Goal: Task Accomplishment & Management: Use online tool/utility

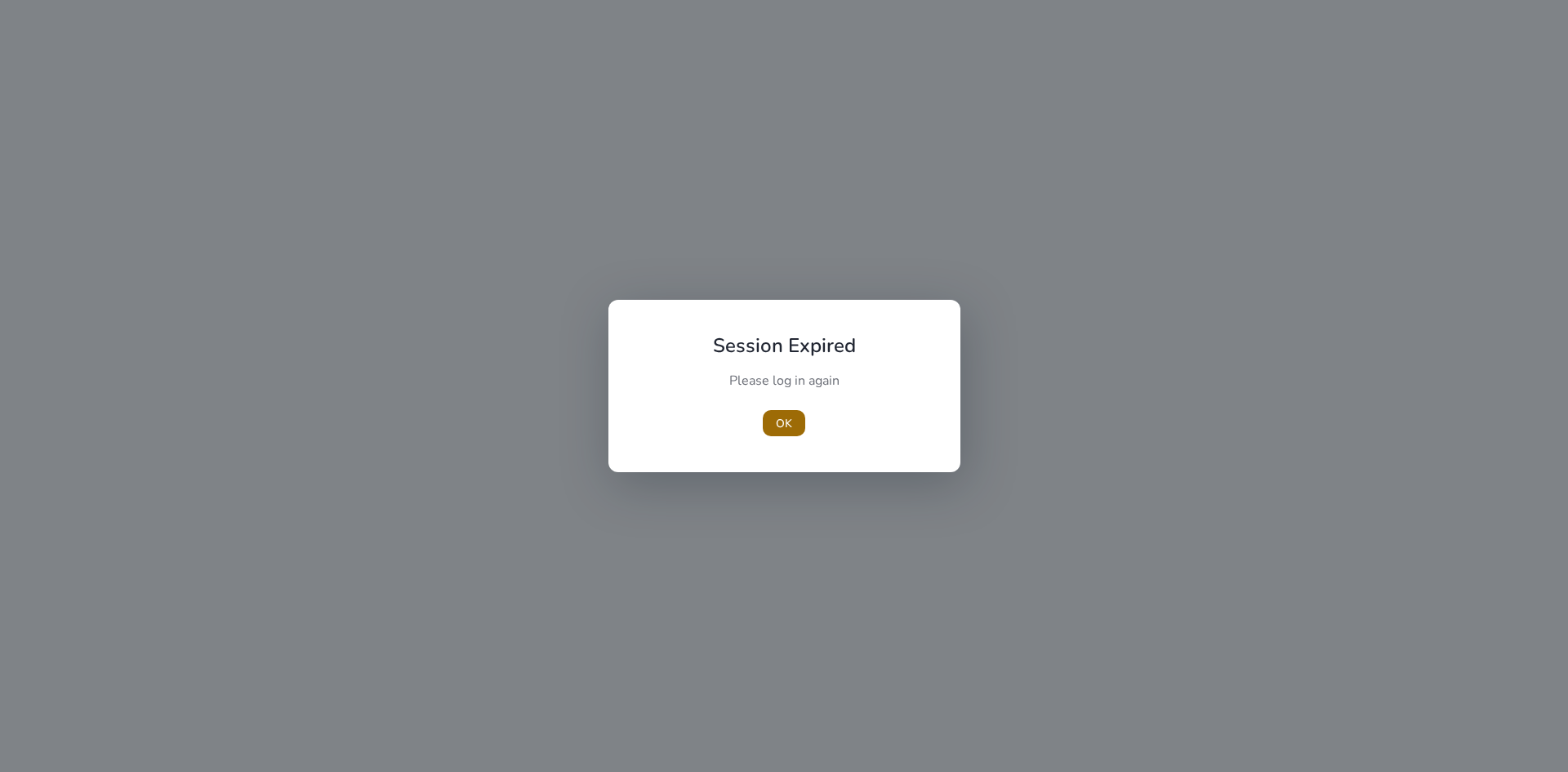
click at [782, 424] on span "OK" at bounding box center [784, 424] width 17 height 18
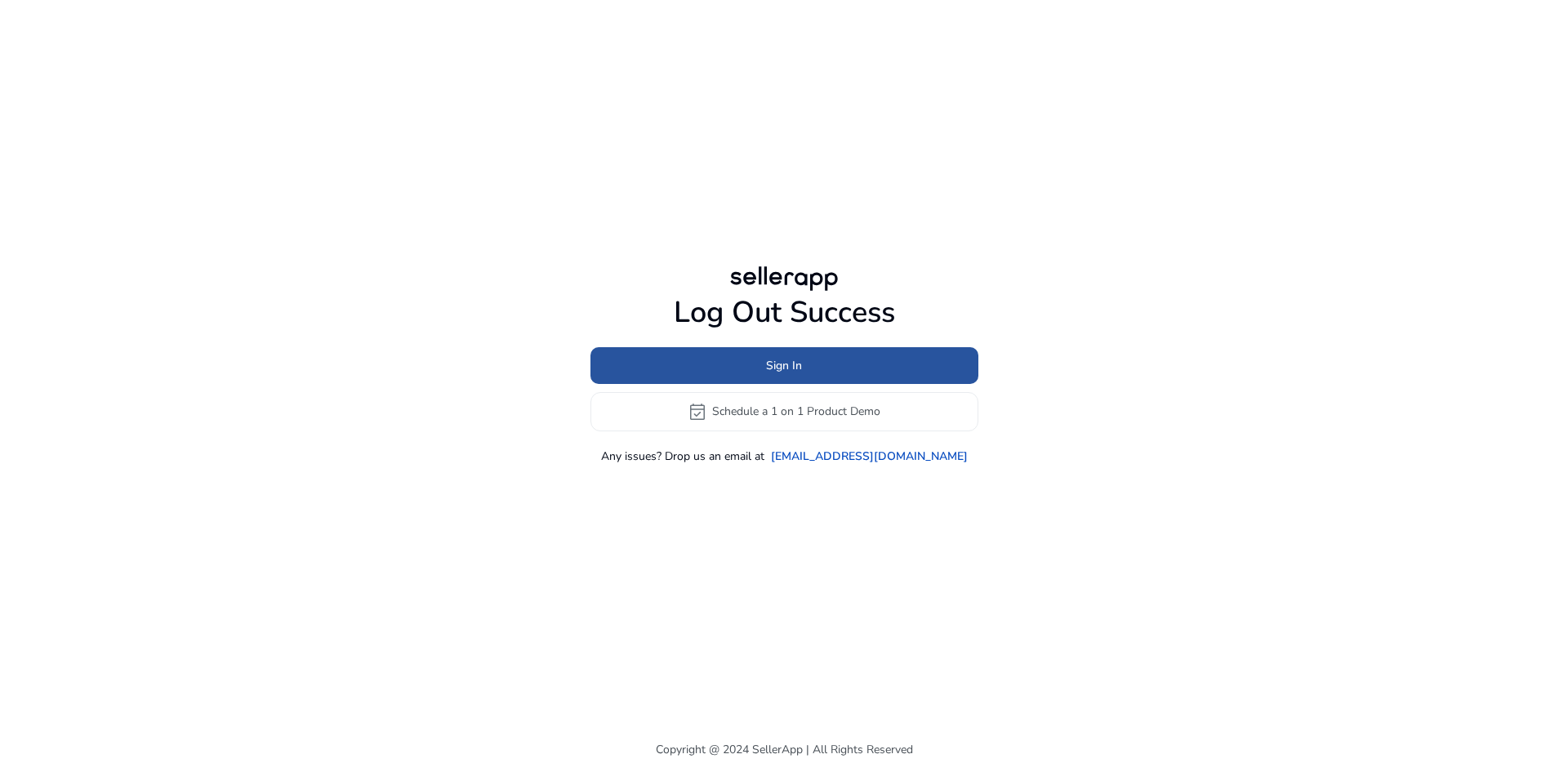
click at [721, 382] on span at bounding box center [784, 365] width 388 height 39
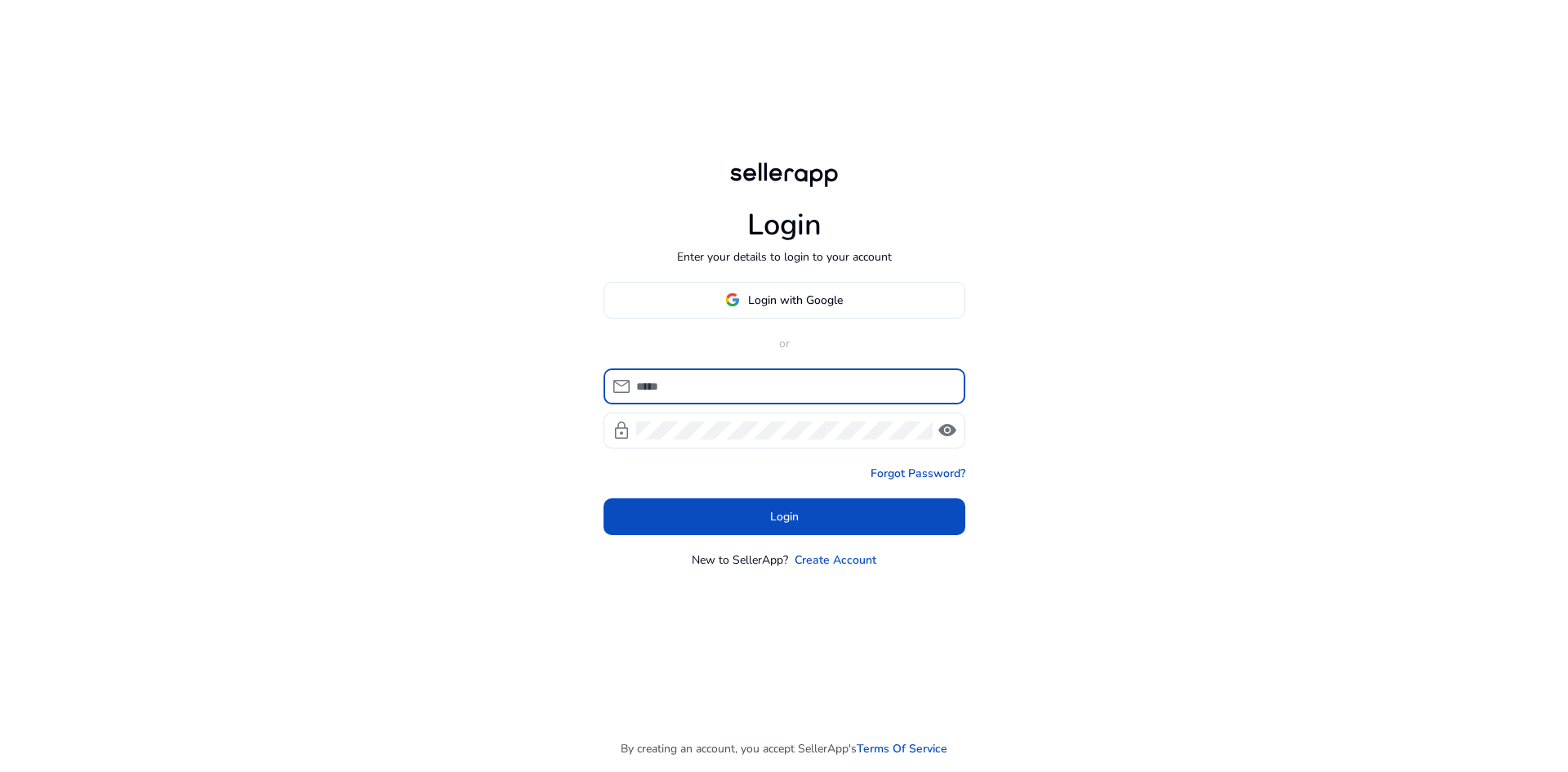
click at [721, 382] on input at bounding box center [794, 386] width 316 height 18
click at [779, 403] on mat-form-field "mail" at bounding box center [784, 386] width 361 height 36
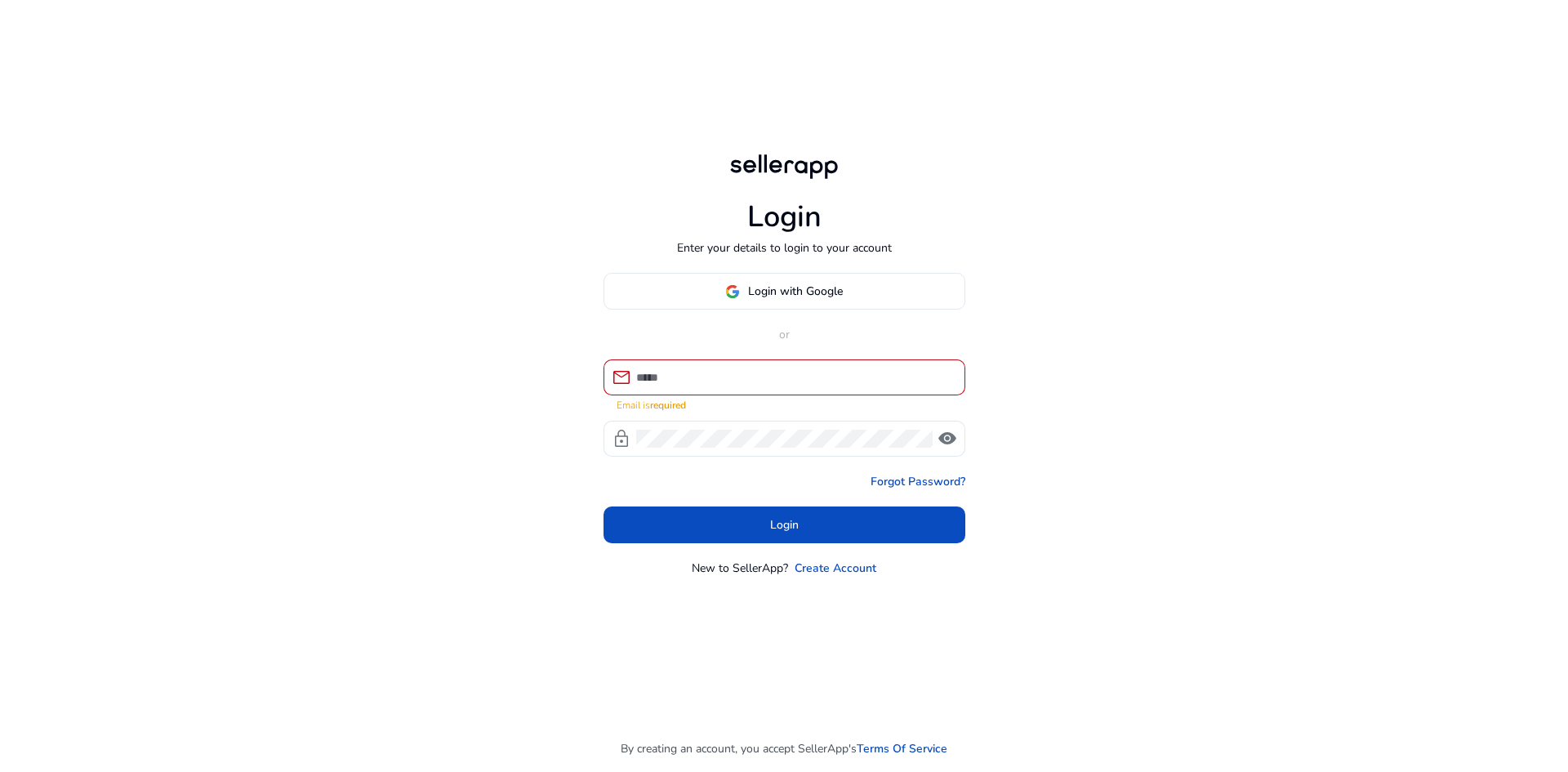
click at [779, 403] on mat-error "Email is required" at bounding box center [785, 404] width 336 height 18
click at [759, 375] on input at bounding box center [794, 377] width 316 height 18
click at [746, 280] on span at bounding box center [785, 291] width 360 height 39
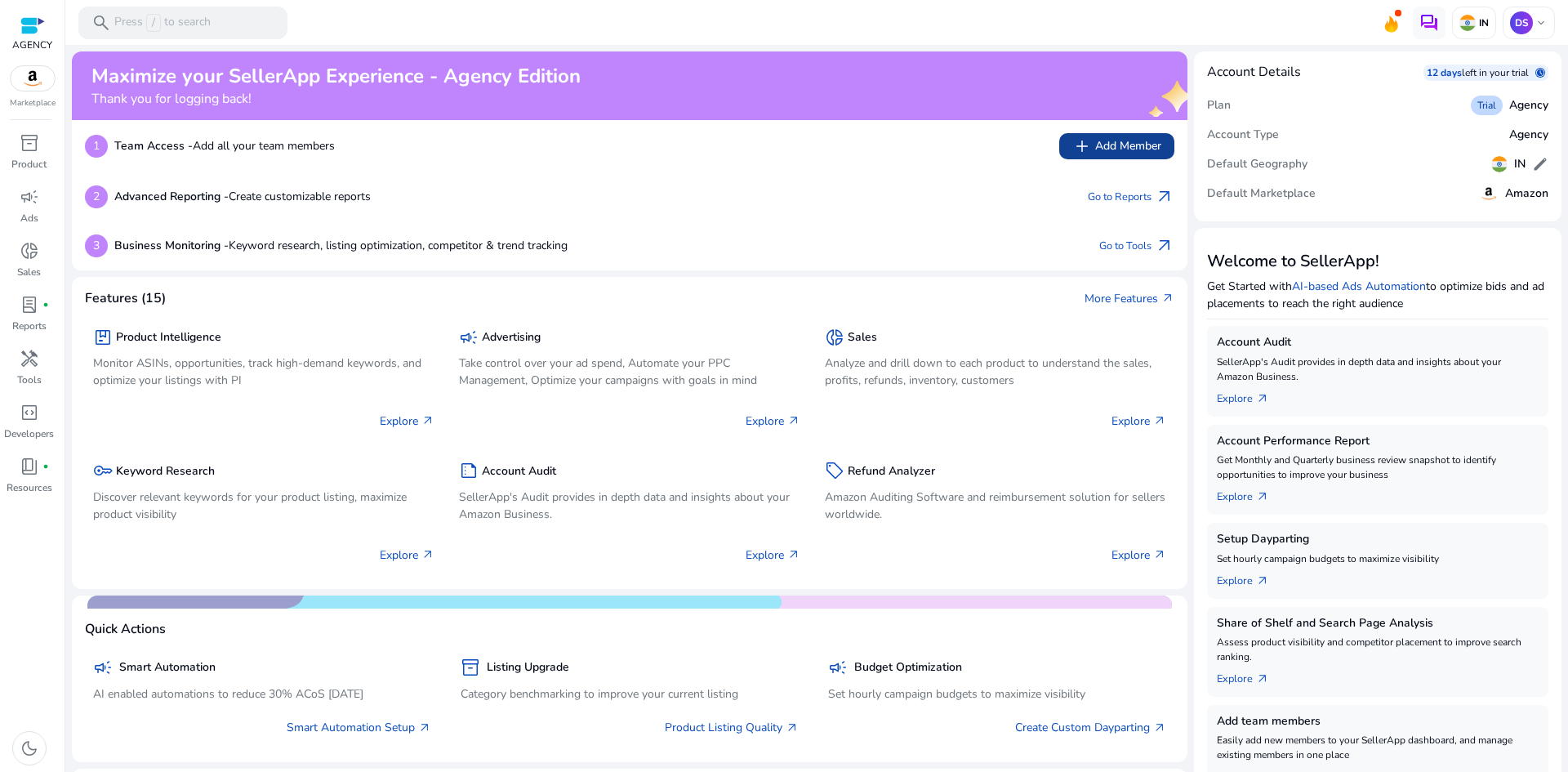
click at [1113, 146] on span "add Add Member" at bounding box center [1116, 146] width 89 height 19
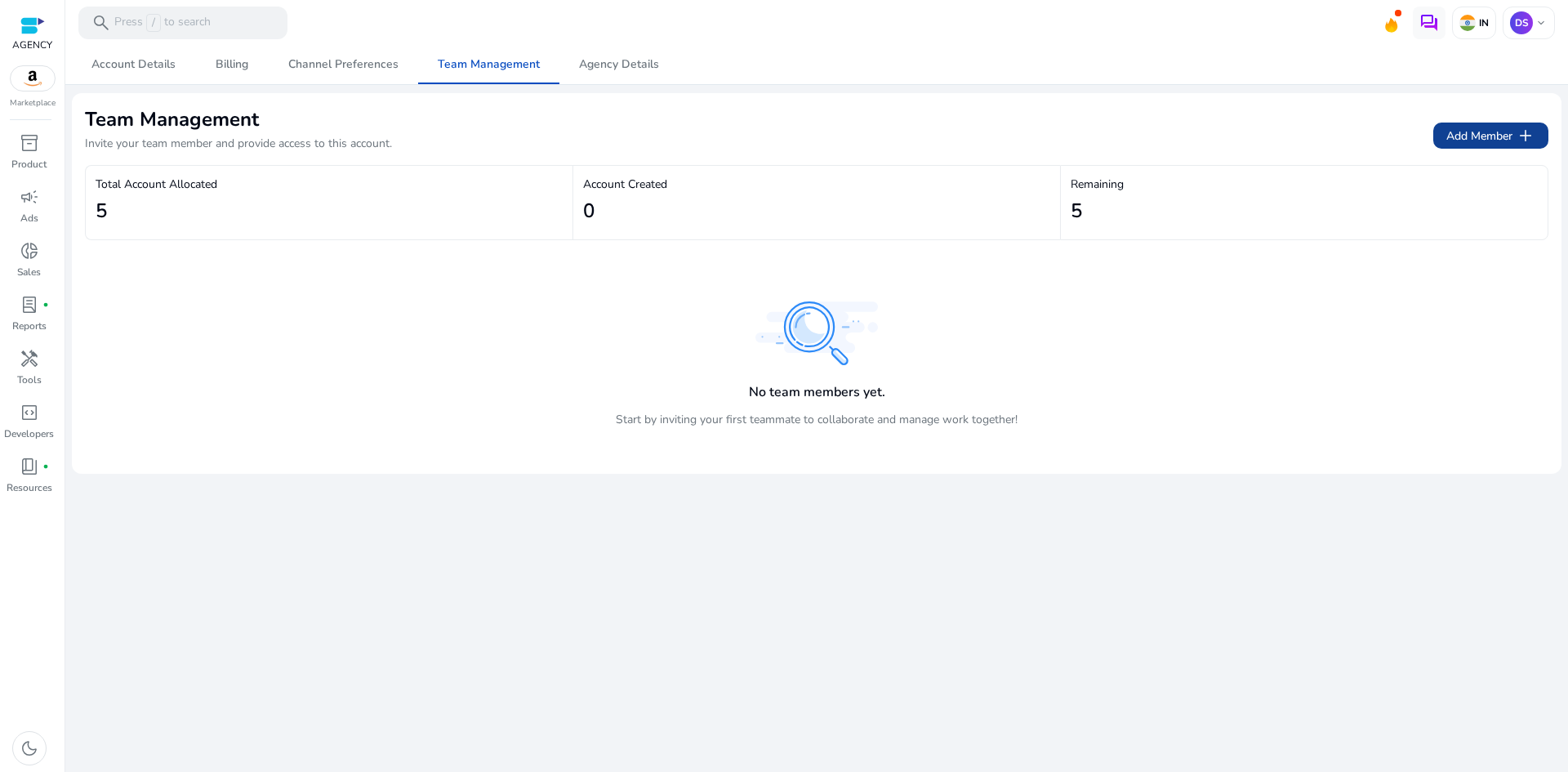
click at [1446, 141] on span "Add Member add" at bounding box center [1491, 136] width 89 height 19
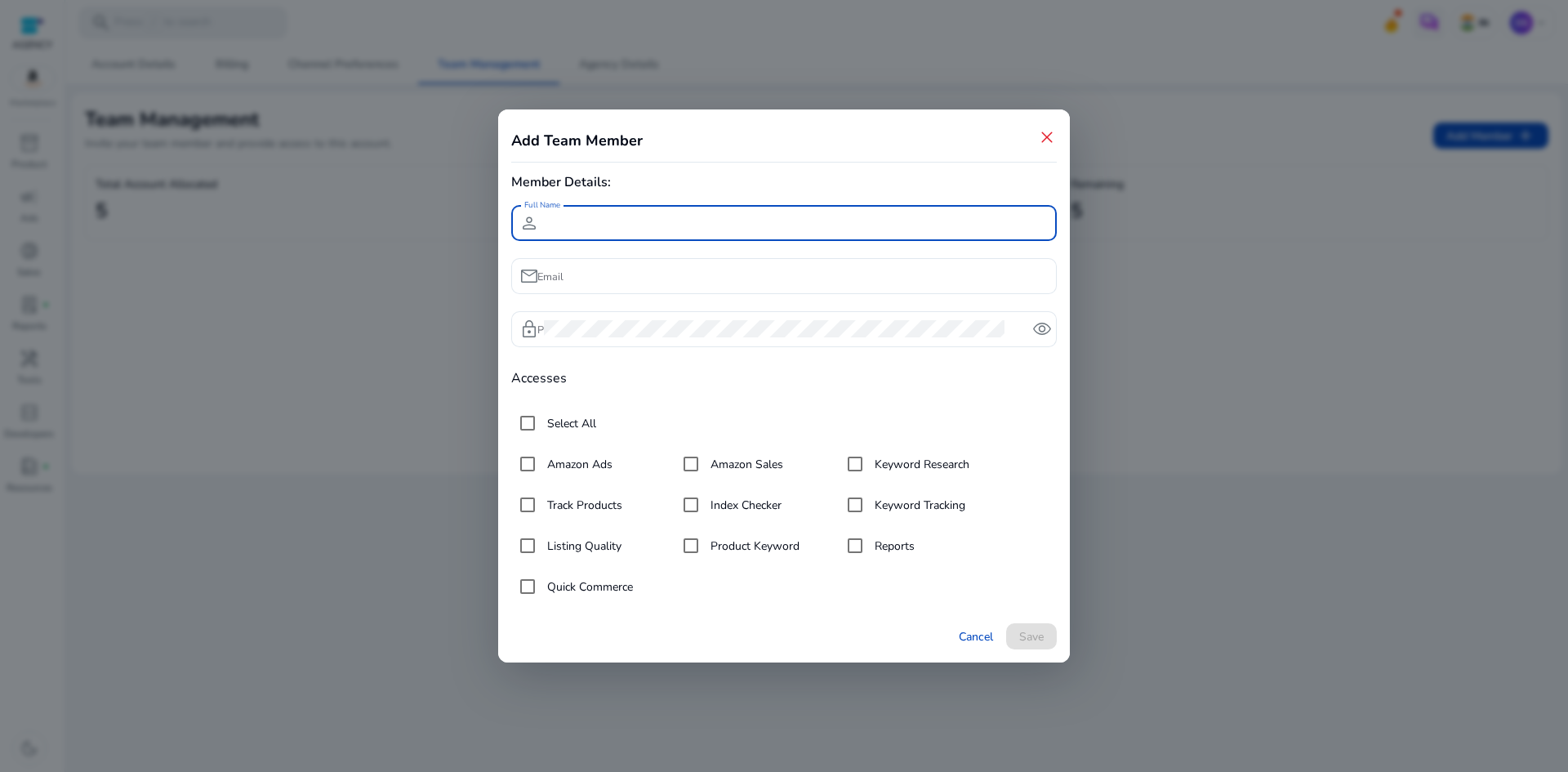
click at [632, 202] on div "Member Details: Full Name person Email mail Password lock remove_red_eye Access…" at bounding box center [783, 411] width 545 height 477
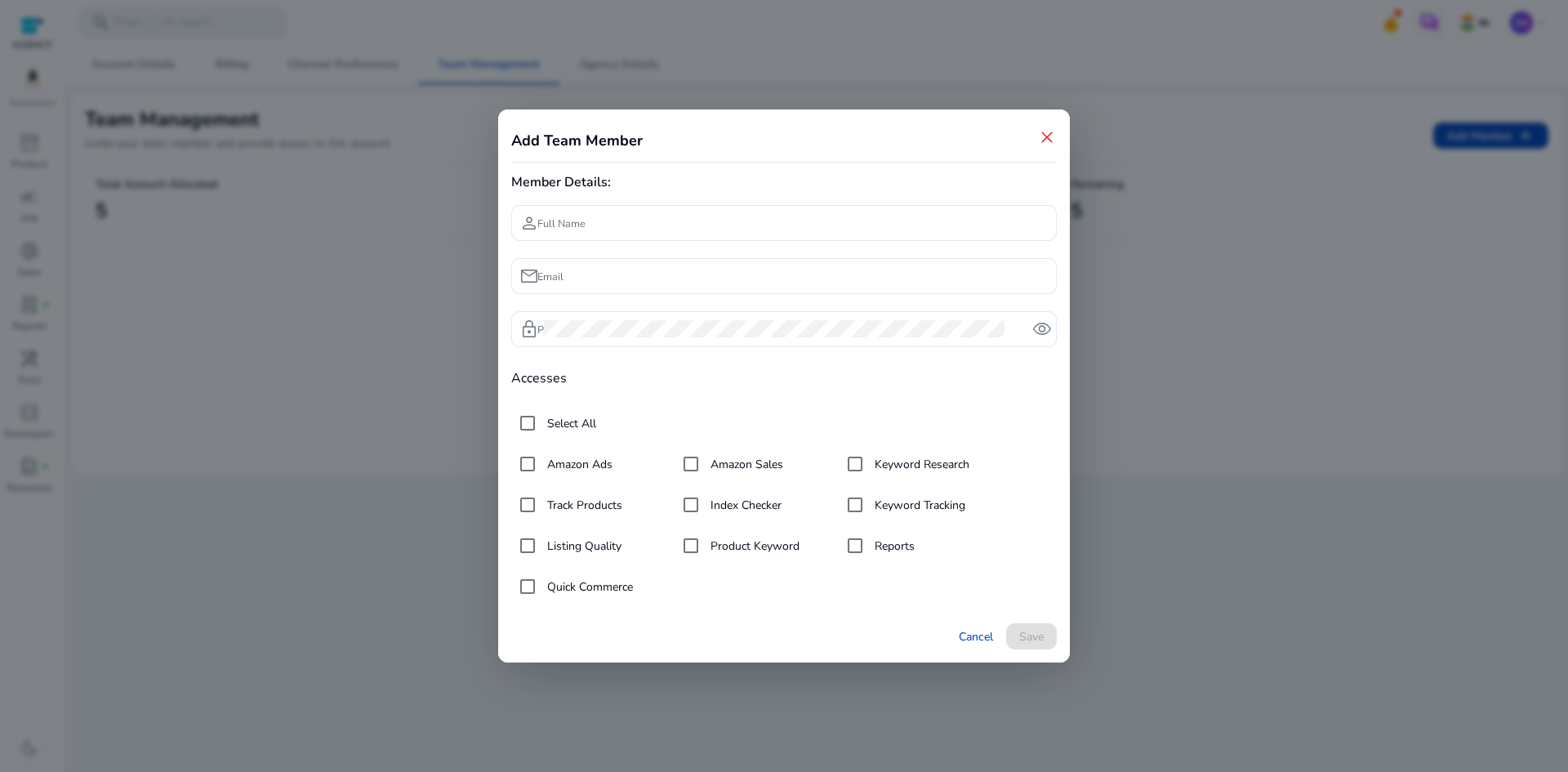
click at [391, 252] on div at bounding box center [784, 386] width 1568 height 772
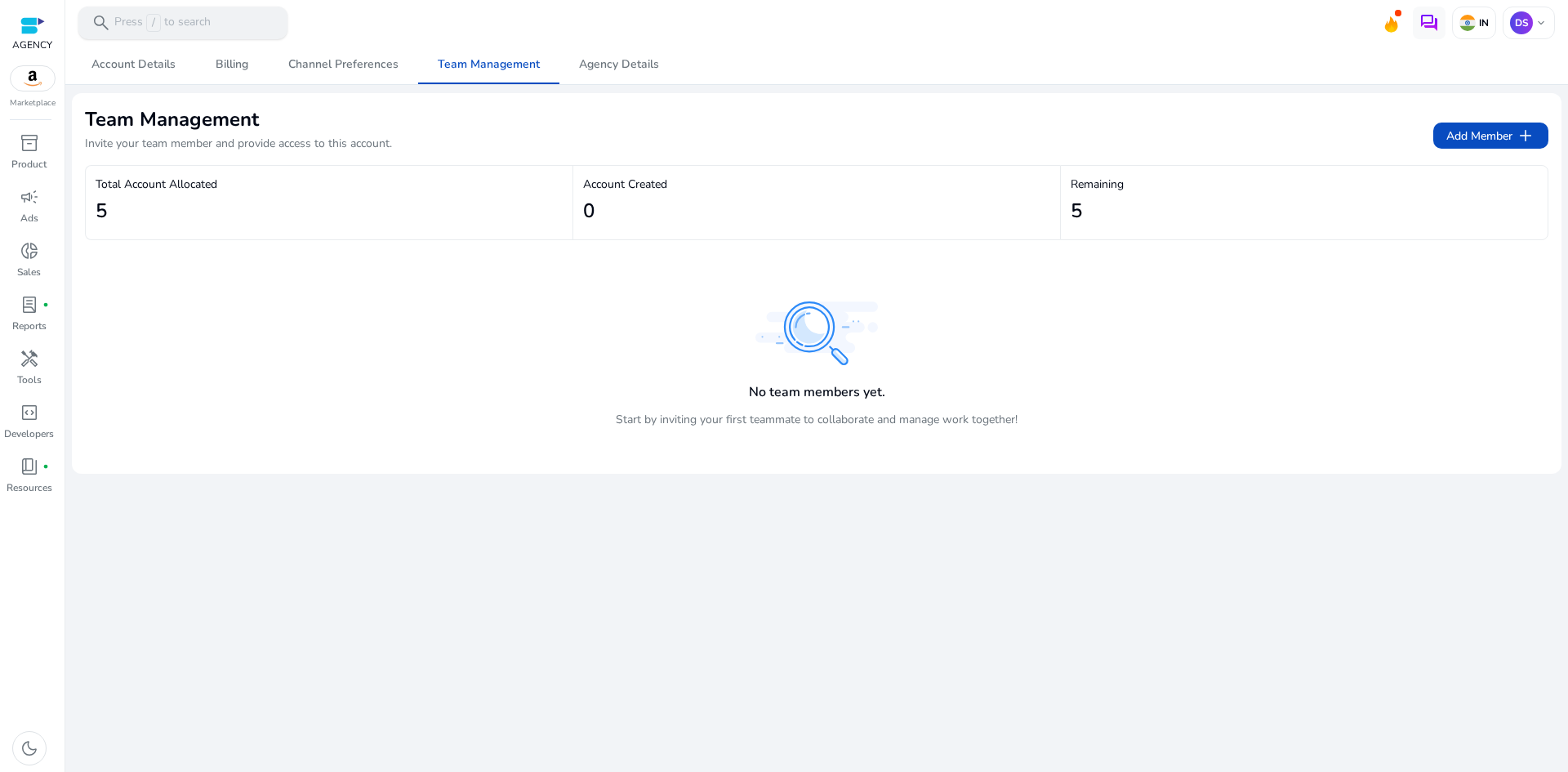
click at [134, 31] on p "Press / to search" at bounding box center [163, 23] width 96 height 18
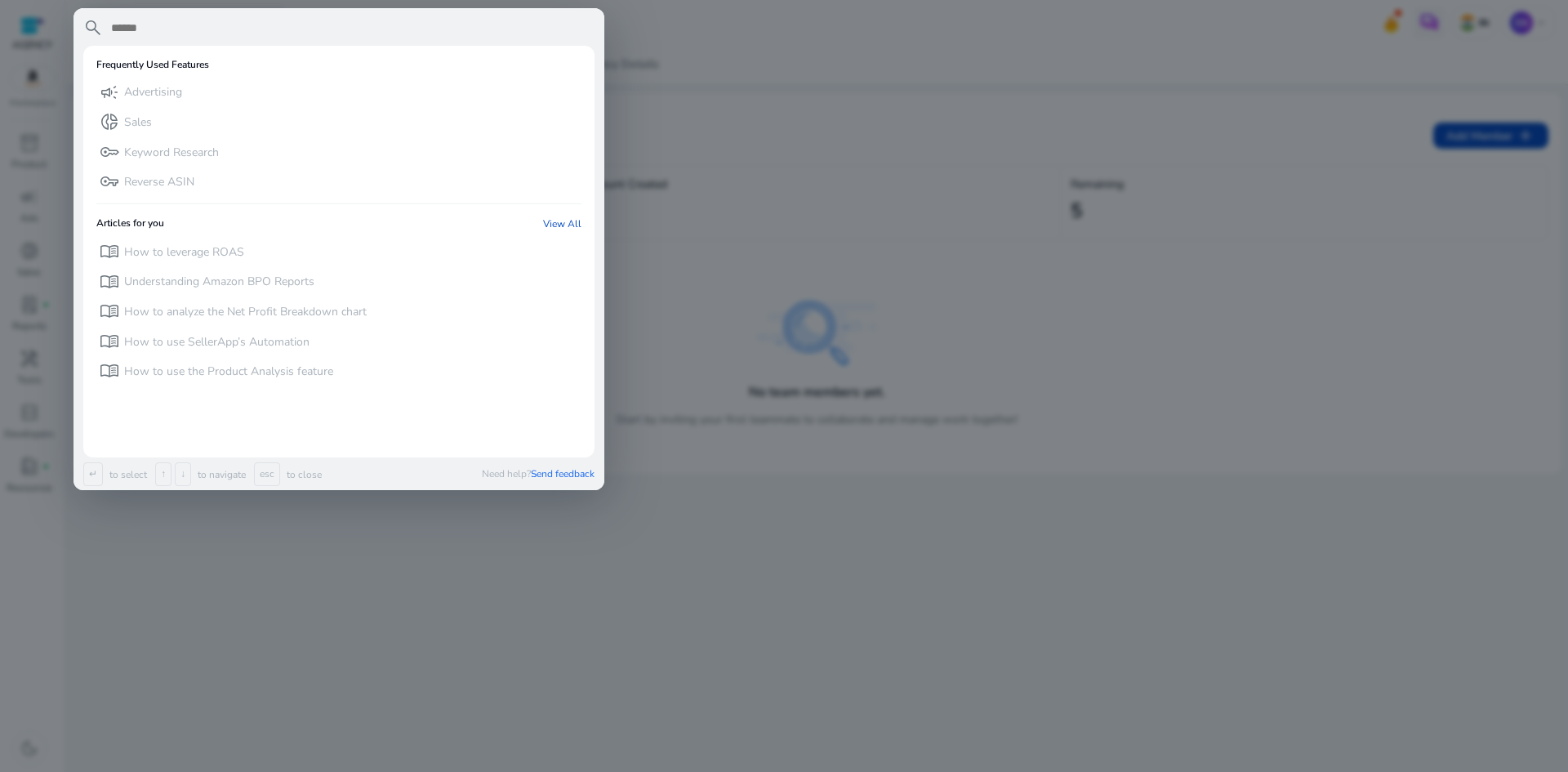
click at [146, 26] on input "text" at bounding box center [352, 28] width 485 height 19
type input "****"
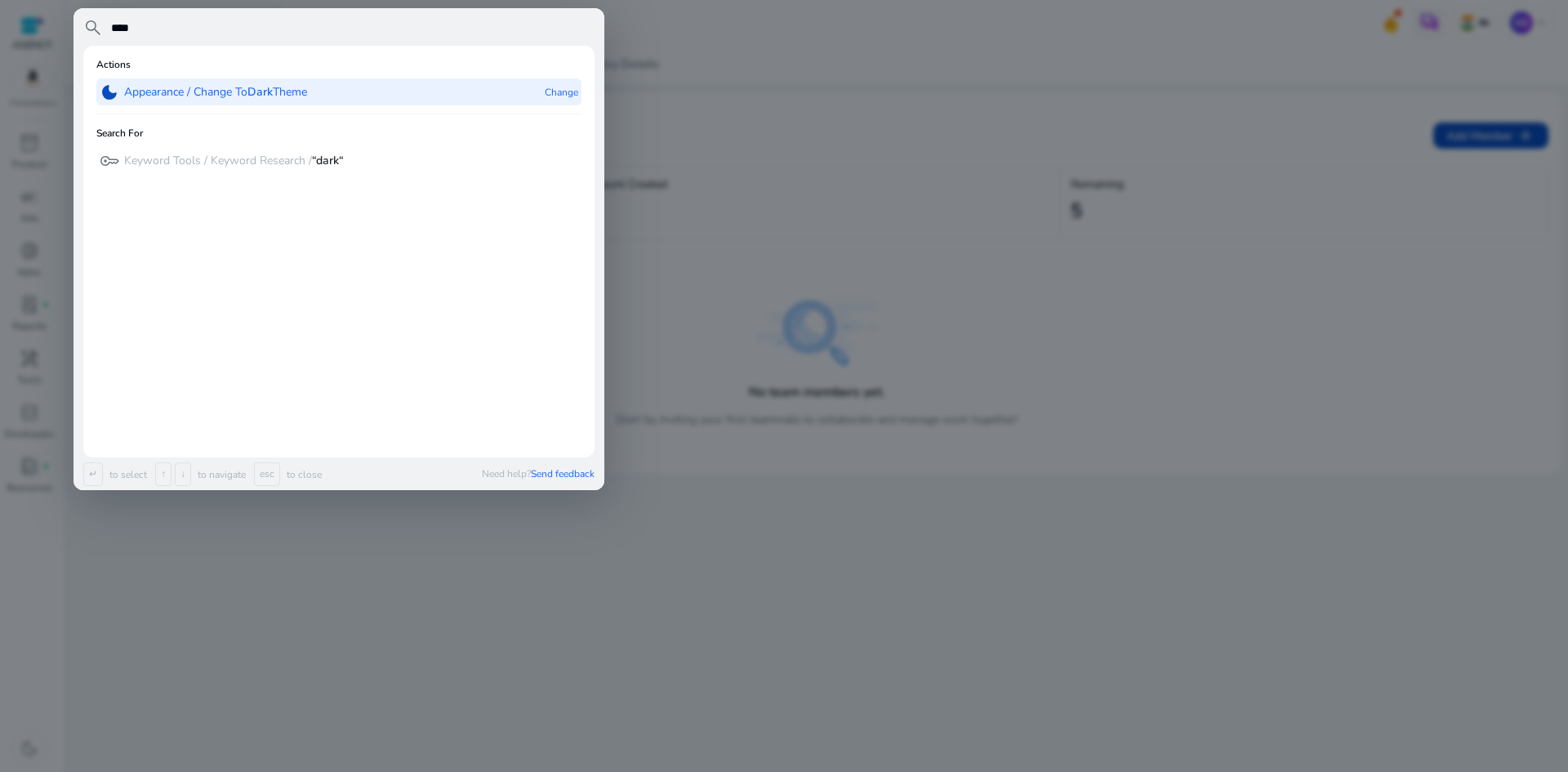
click at [177, 95] on p "Appearance / Change To Dark Theme" at bounding box center [215, 92] width 183 height 17
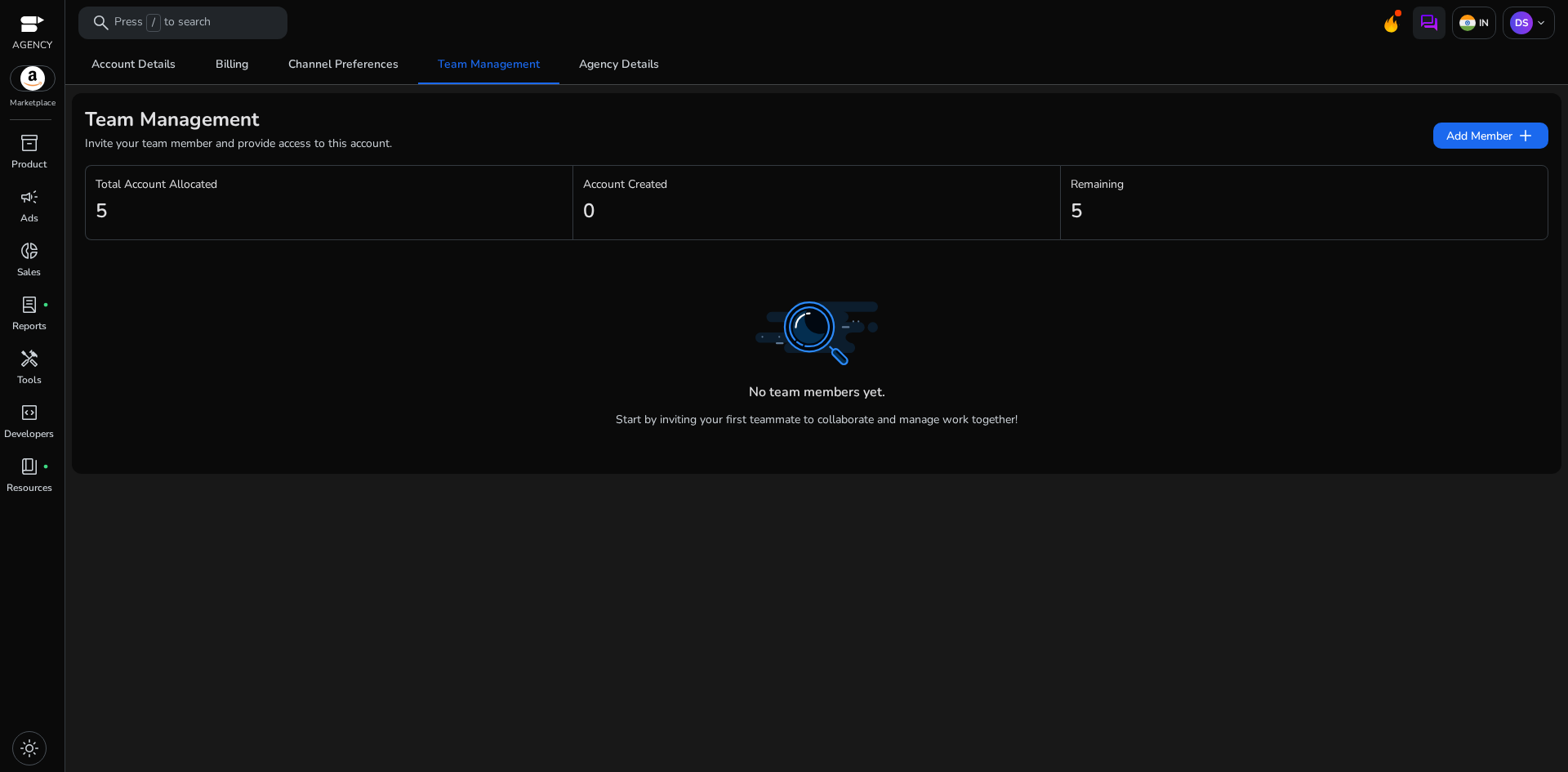
click at [28, 84] on img at bounding box center [32, 79] width 44 height 25
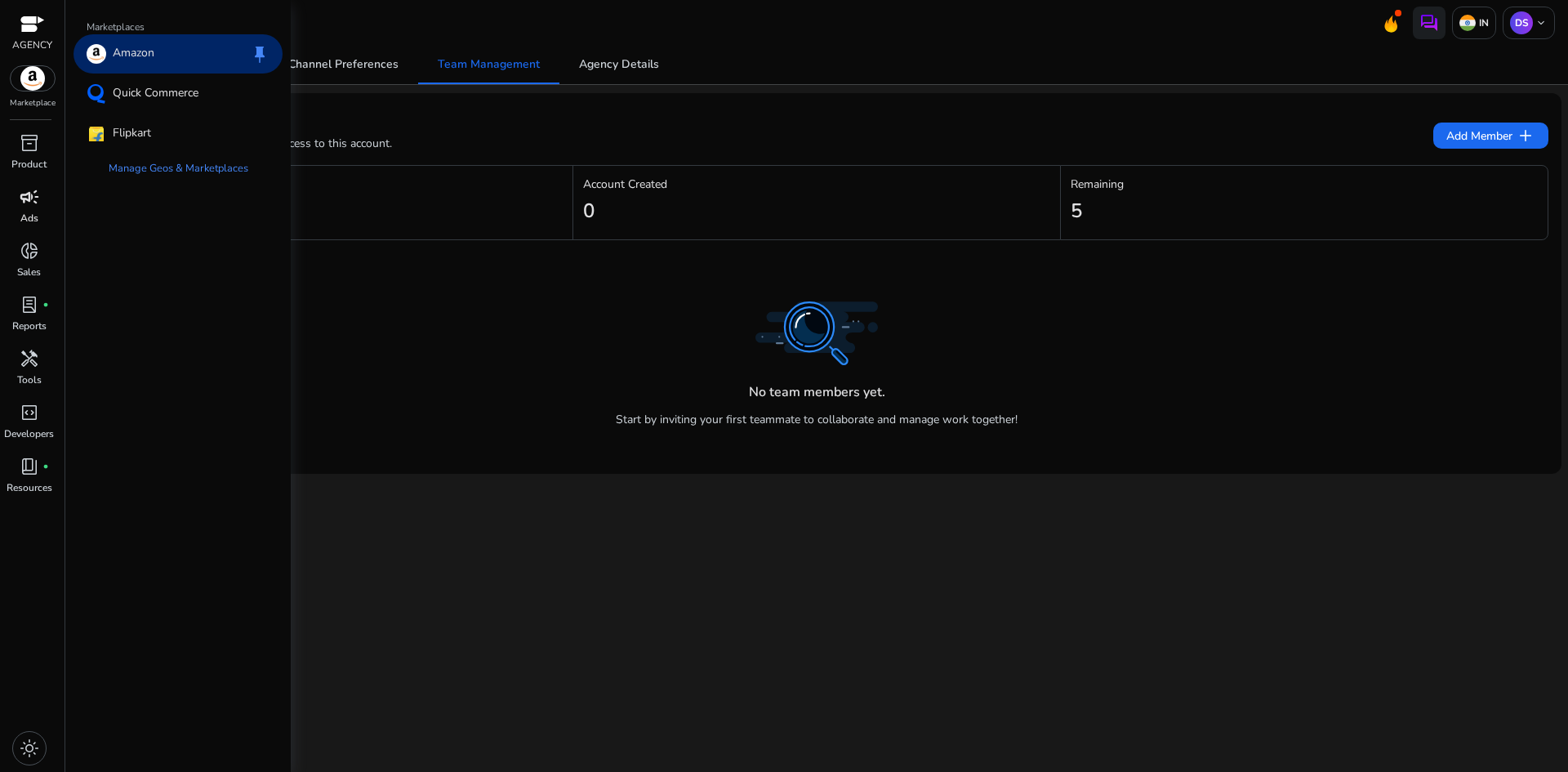
click at [27, 211] on p "Ads" at bounding box center [29, 218] width 18 height 15
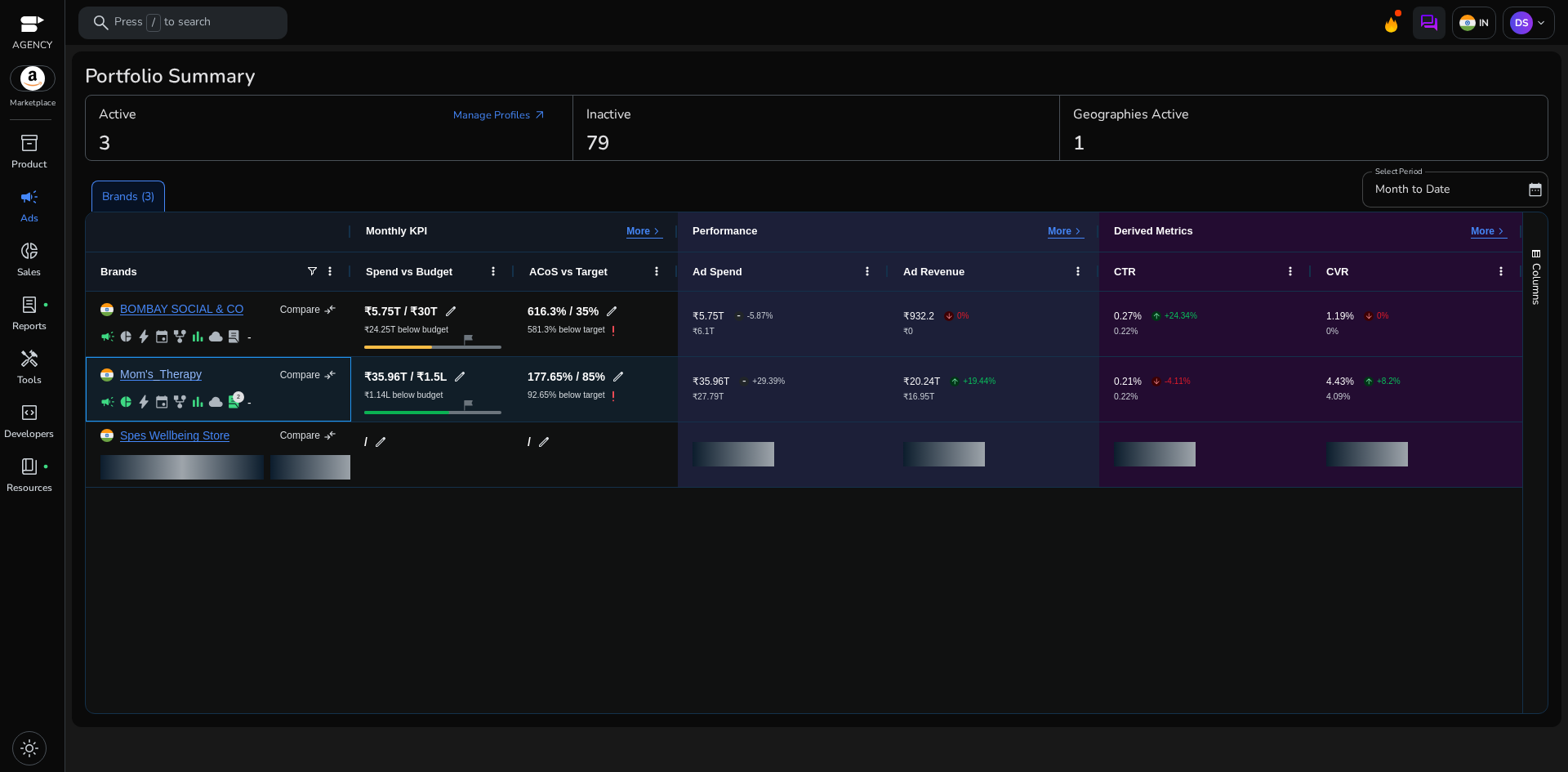
click at [153, 374] on link "Mom's_Therapy" at bounding box center [160, 375] width 81 height 12
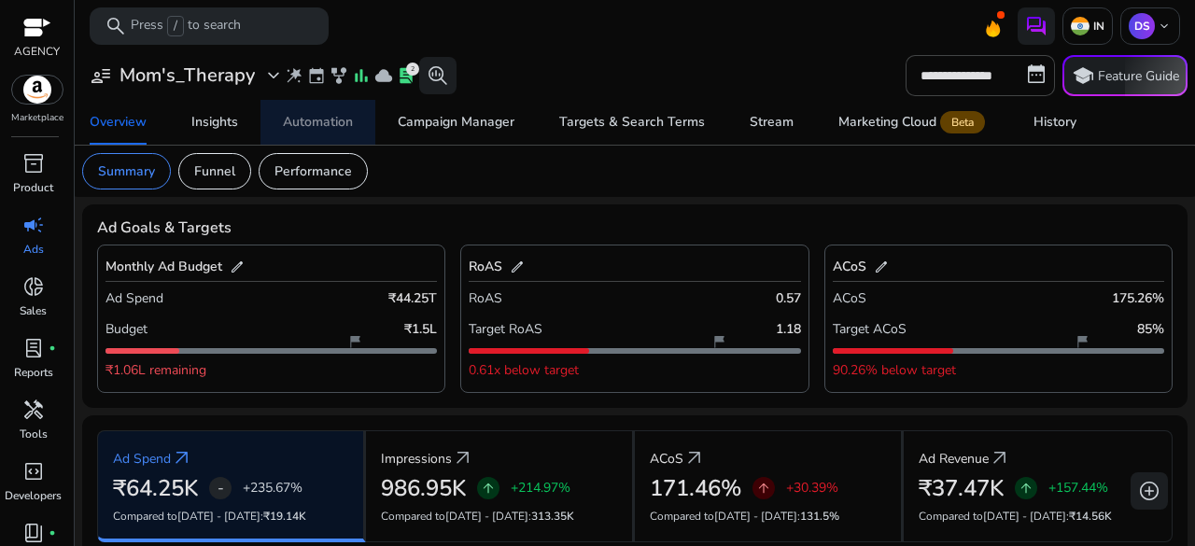
click at [287, 119] on div "Automation" at bounding box center [318, 122] width 70 height 13
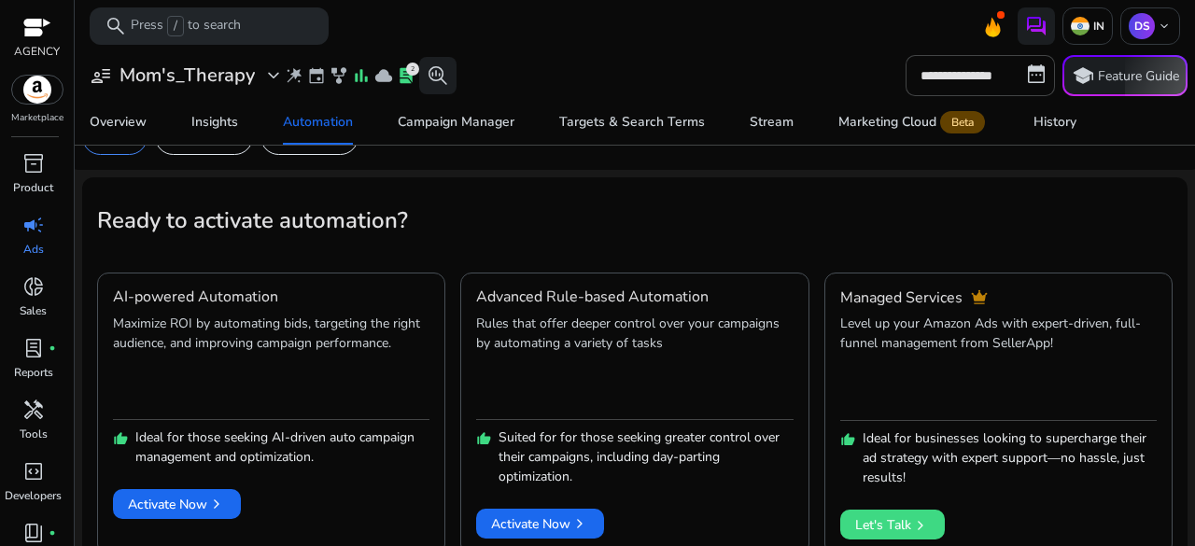
scroll to position [65, 0]
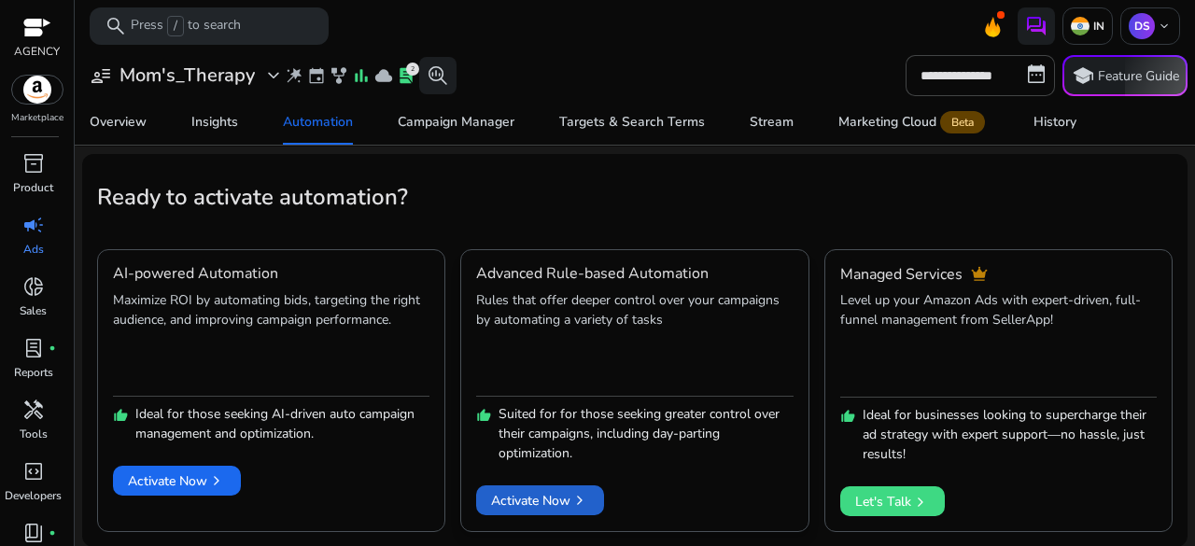
click at [564, 501] on span "Activate Now chevron_right" at bounding box center [540, 501] width 98 height 20
